Goal: Check status: Check status

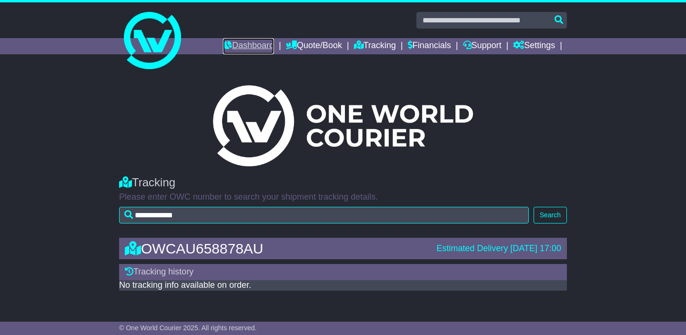
click at [223, 47] on link "Dashboard" at bounding box center [248, 46] width 51 height 16
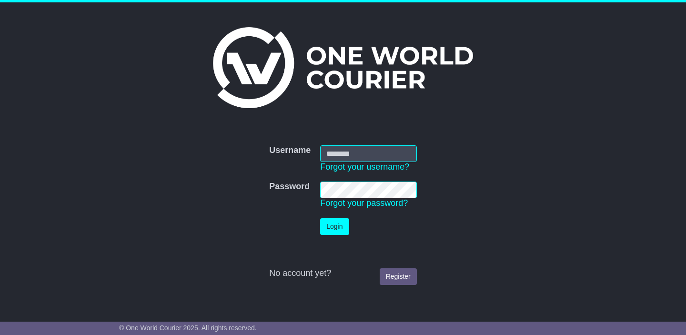
type input "**********"
click at [335, 229] on button "Login" at bounding box center [334, 226] width 29 height 17
